Goal: Task Accomplishment & Management: Manage account settings

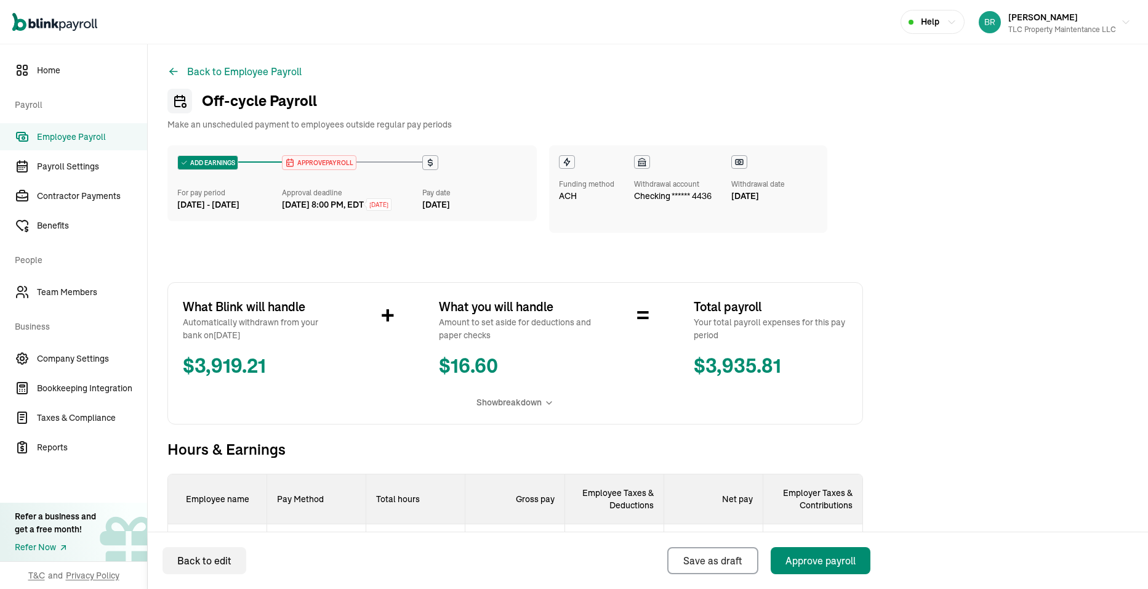
scroll to position [308, 0]
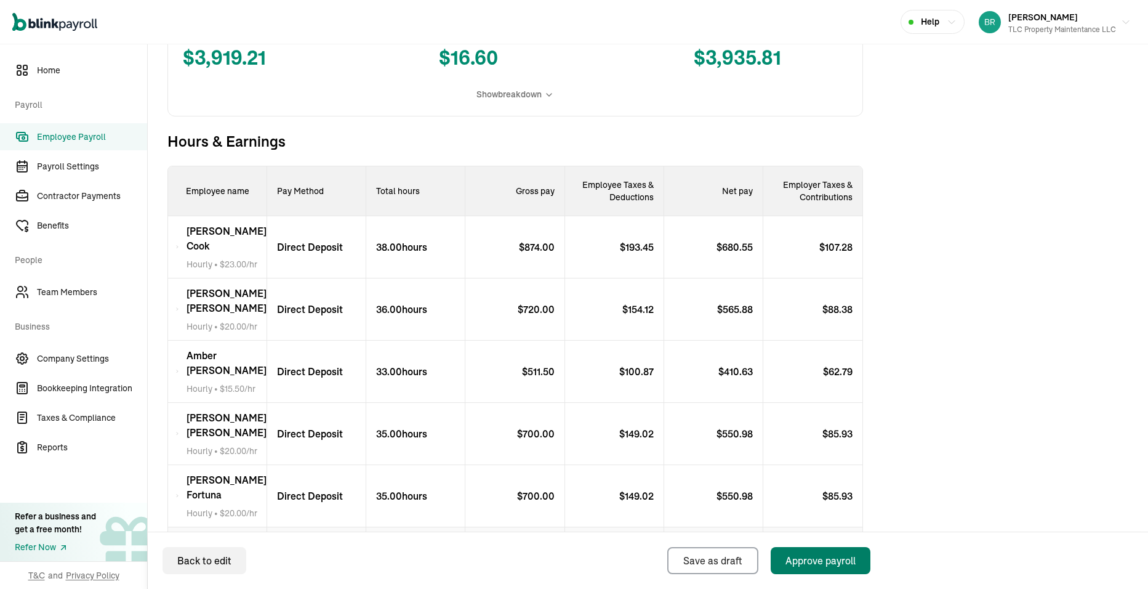
click at [841, 566] on div "Approve payroll" at bounding box center [820, 560] width 70 height 15
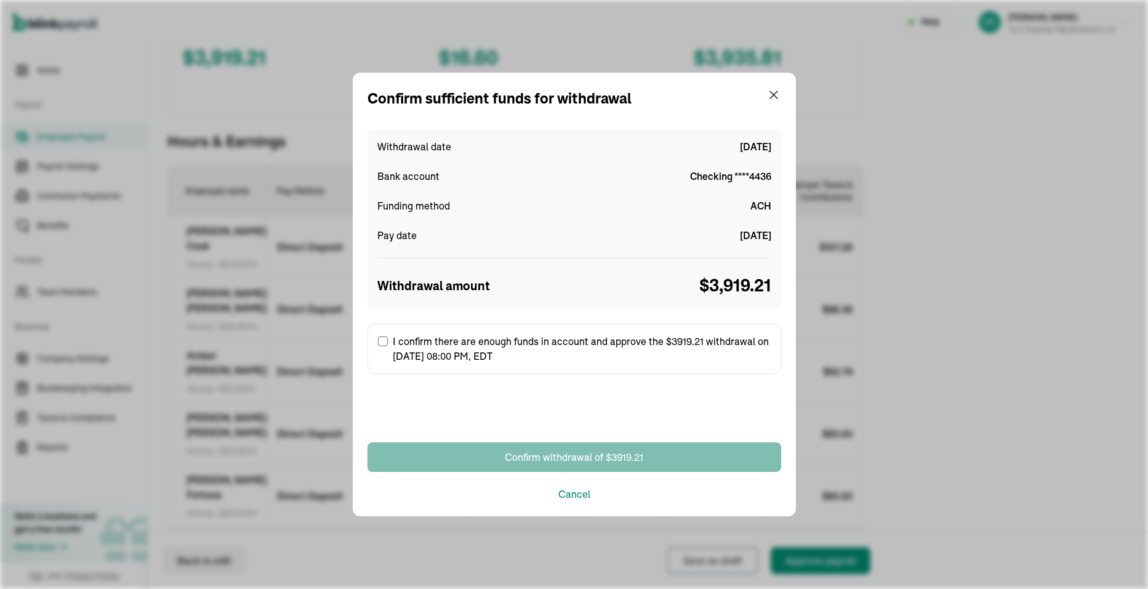
click at [386, 342] on input "I confirm there are enough funds in account and approve the $3919.21 withdrawal…" at bounding box center [383, 341] width 10 height 10
checkbox input "true"
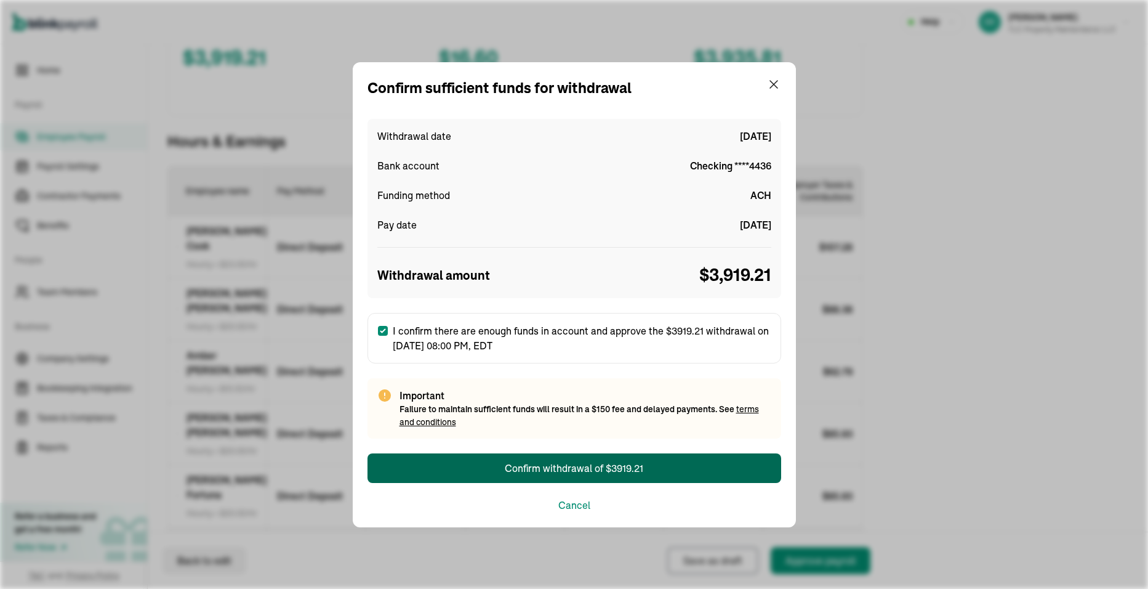
click at [568, 475] on div "Confirm withdrawal of $3919.21" at bounding box center [574, 467] width 139 height 15
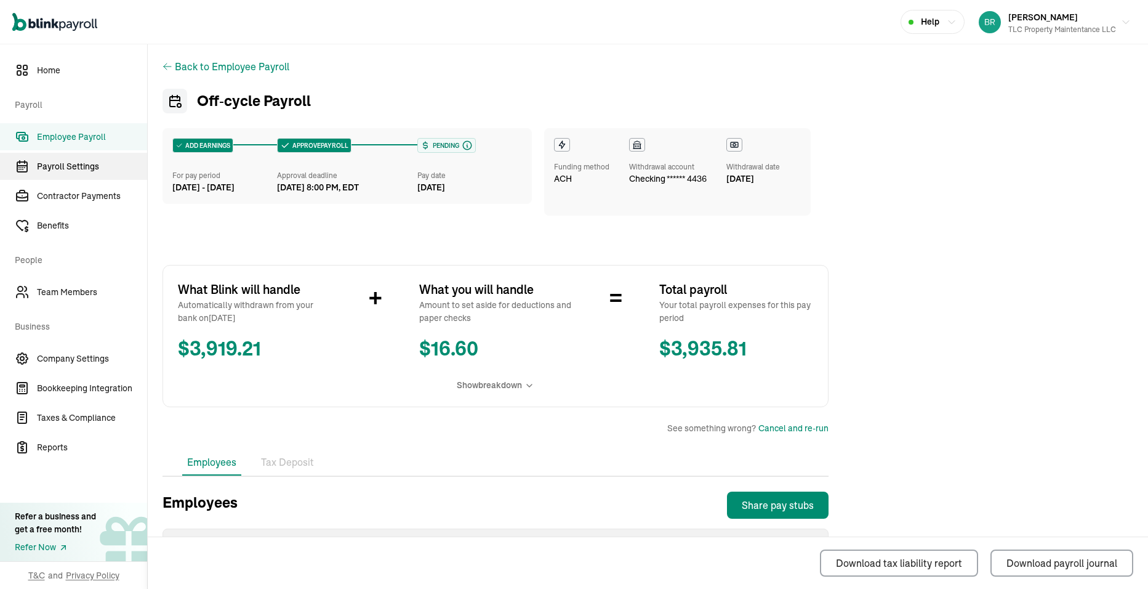
click at [61, 169] on span "Payroll Settings" at bounding box center [92, 166] width 110 height 13
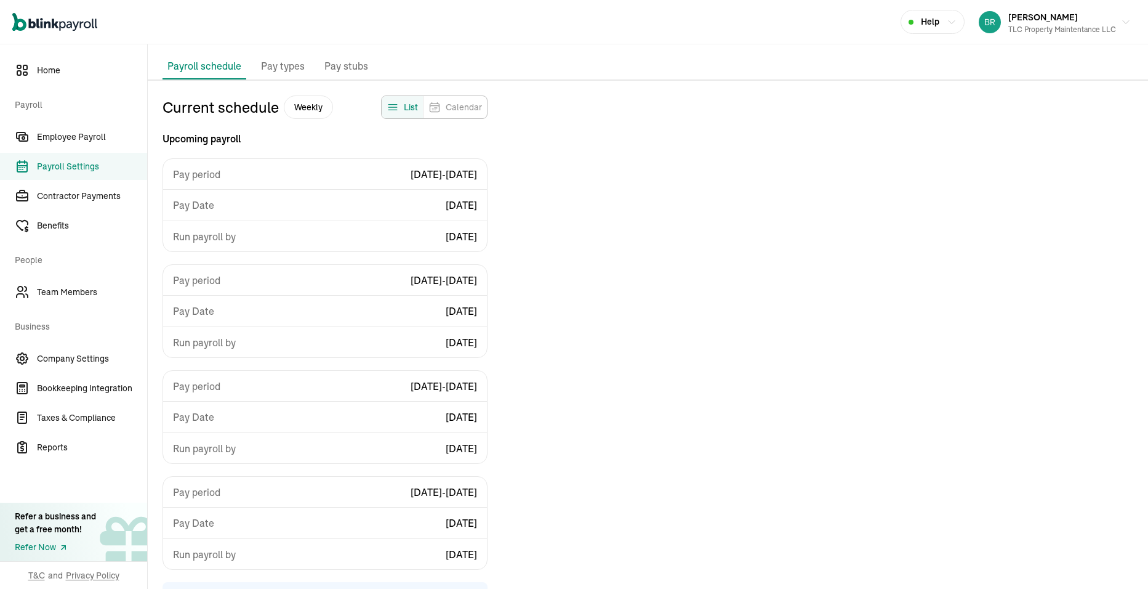
scroll to position [36, 0]
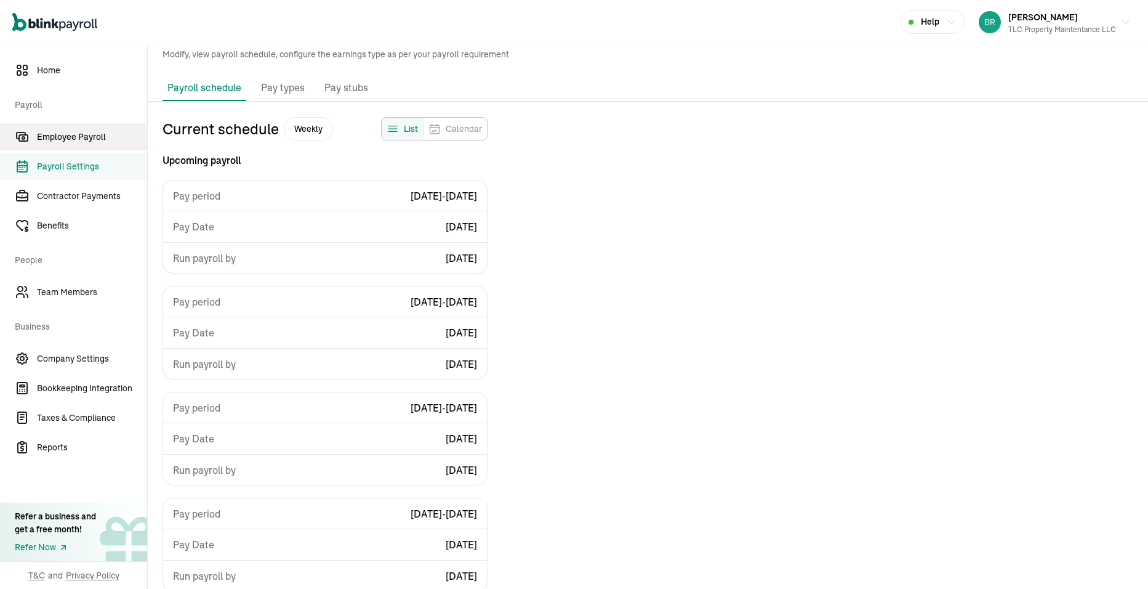
click at [86, 139] on span "Employee Payroll" at bounding box center [92, 137] width 110 height 13
